Goal: Task Accomplishment & Management: Manage account settings

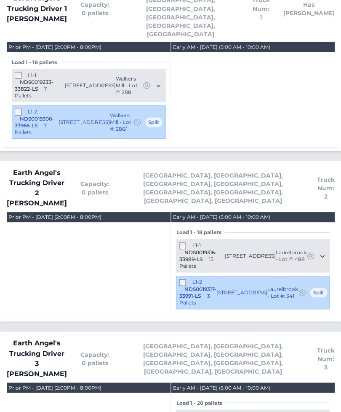
scroll to position [1189, 0]
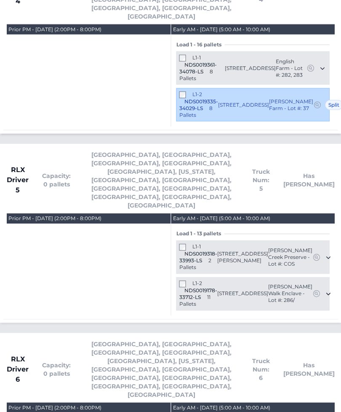
scroll to position [2577, 0]
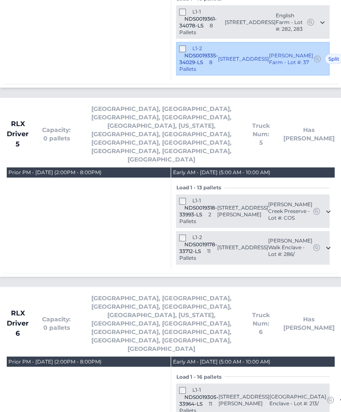
scroll to position [2604, 0]
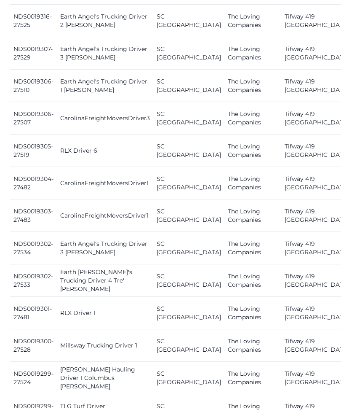
scroll to position [1060, 0]
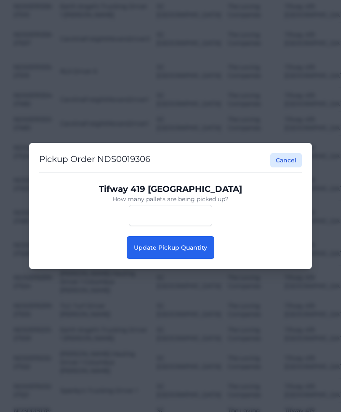
click at [203, 255] on button "Update Pickup Quantity" at bounding box center [171, 247] width 88 height 23
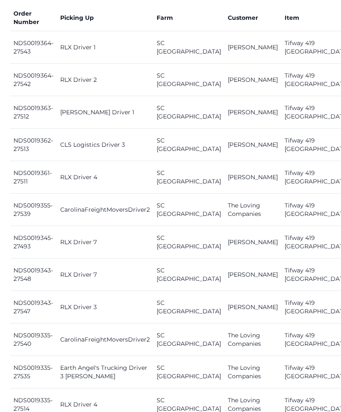
scroll to position [395, 0]
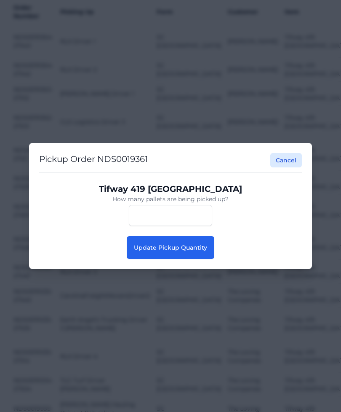
click at [200, 251] on span "Update Pickup Quantity" at bounding box center [170, 248] width 73 height 8
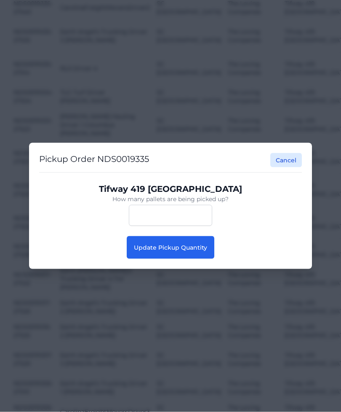
scroll to position [675, 0]
click at [199, 251] on span "Update Pickup Quantity" at bounding box center [170, 248] width 73 height 8
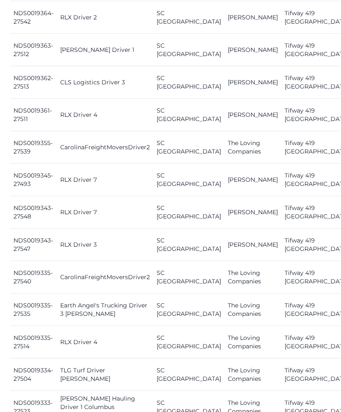
scroll to position [452, 0]
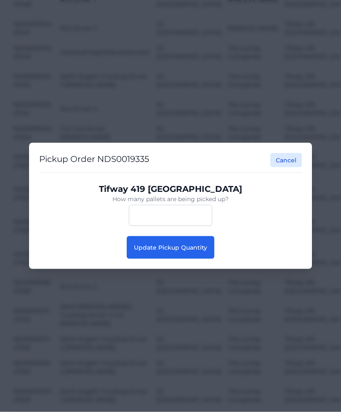
scroll to position [630, 0]
click at [193, 259] on button "Update Pickup Quantity" at bounding box center [171, 247] width 88 height 23
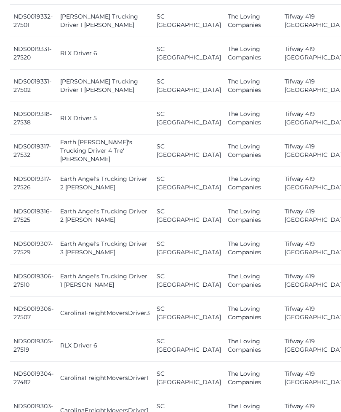
scroll to position [871, 0]
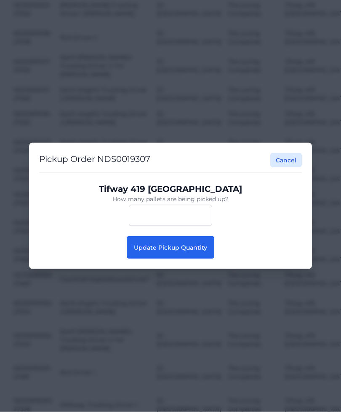
scroll to position [871, 0]
click at [202, 259] on button "Update Pickup Quantity" at bounding box center [171, 247] width 88 height 23
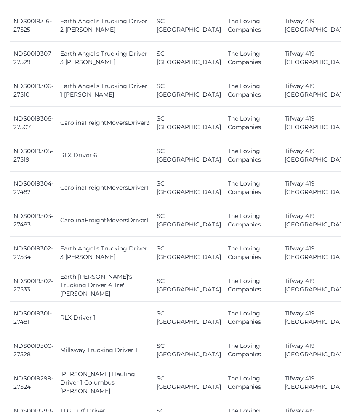
scroll to position [1061, 0]
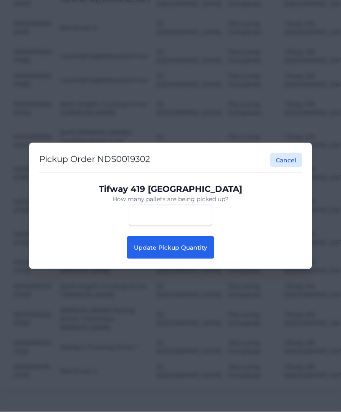
scroll to position [1061, 0]
click at [196, 251] on span "Update Pickup Quantity" at bounding box center [170, 248] width 73 height 8
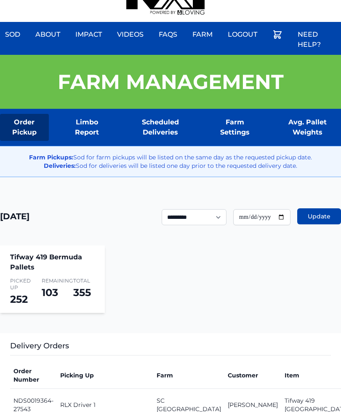
scroll to position [0, 7]
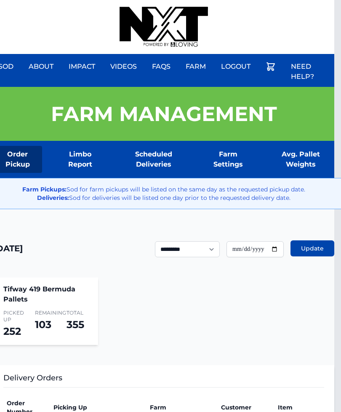
click at [307, 0] on div "Sod About Impact Videos FAQs Need Help? Farm My Account Logout" at bounding box center [163, 27] width 341 height 54
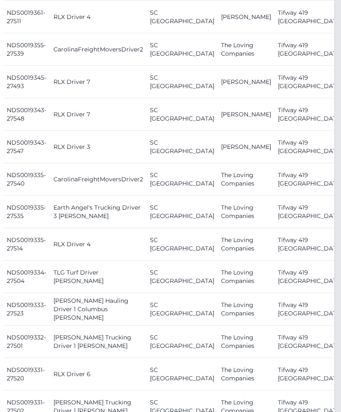
scroll to position [549, 7]
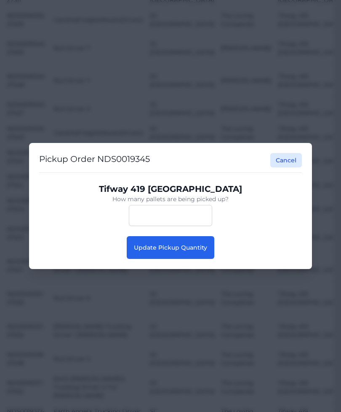
click at [175, 259] on button "Update Pickup Quantity" at bounding box center [171, 247] width 88 height 23
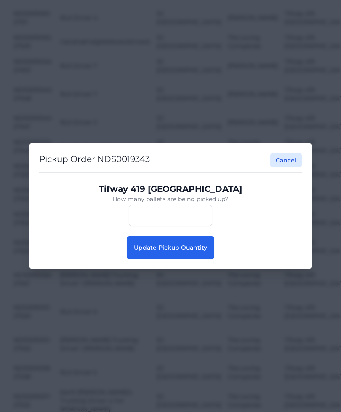
click at [195, 259] on button "Update Pickup Quantity" at bounding box center [171, 247] width 88 height 23
